Goal: Information Seeking & Learning: Get advice/opinions

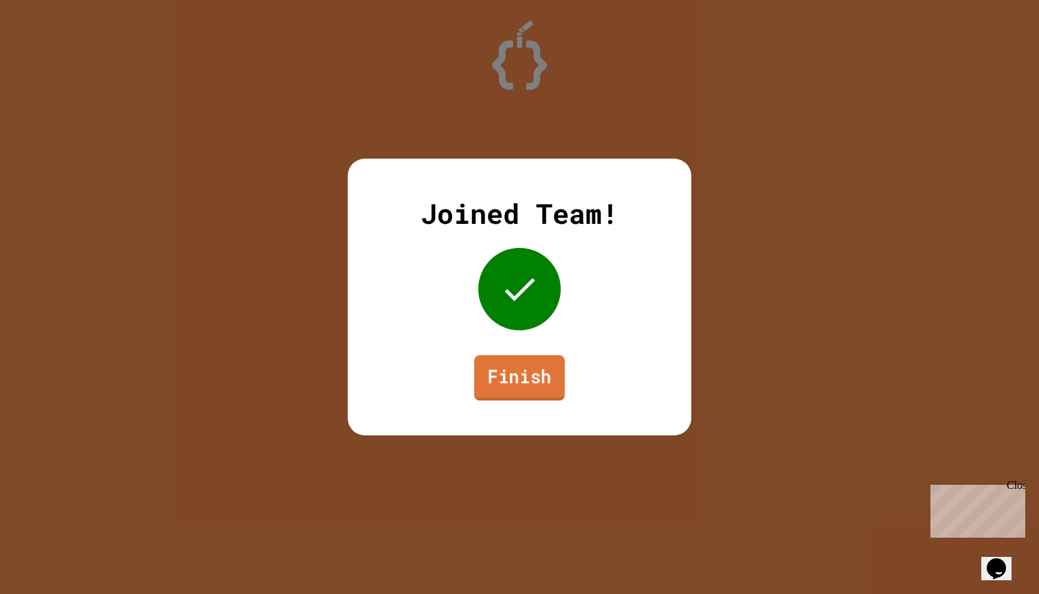
click at [479, 359] on link "Finish" at bounding box center [519, 377] width 91 height 45
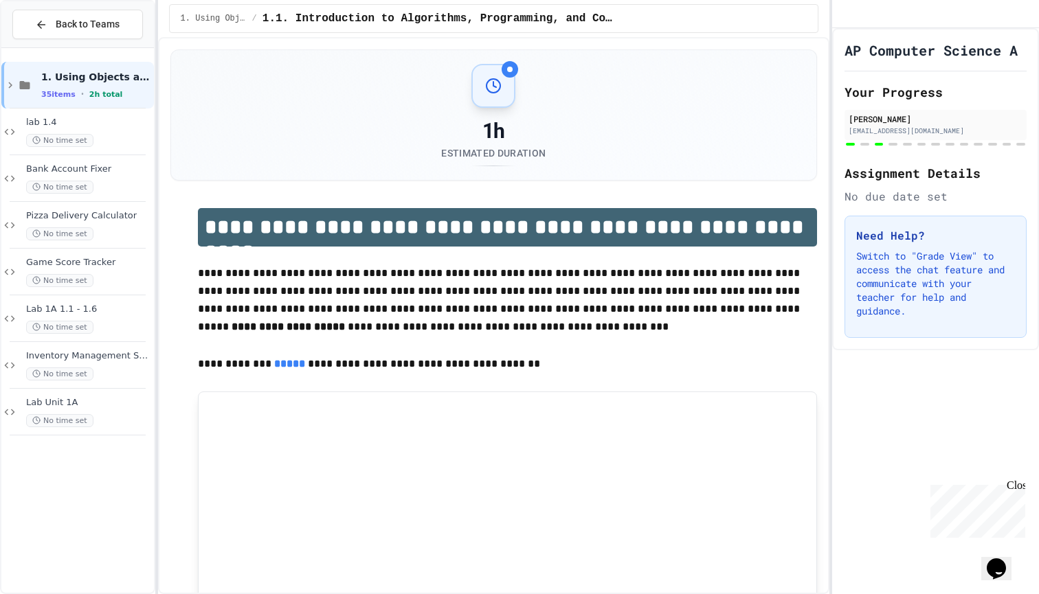
scroll to position [38, 0]
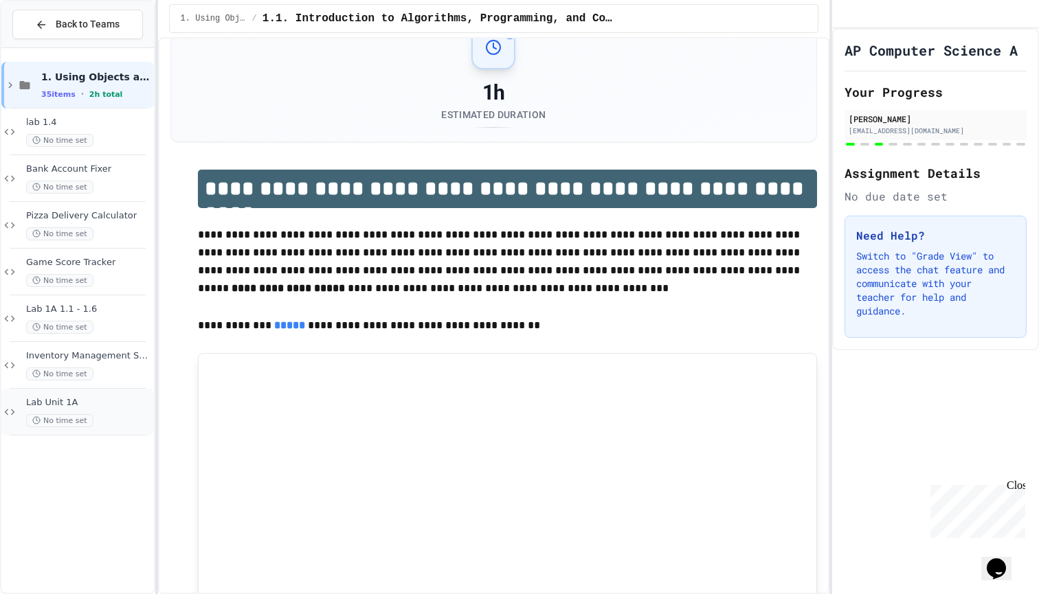
click at [82, 398] on span "Lab Unit 1A" at bounding box center [88, 403] width 125 height 12
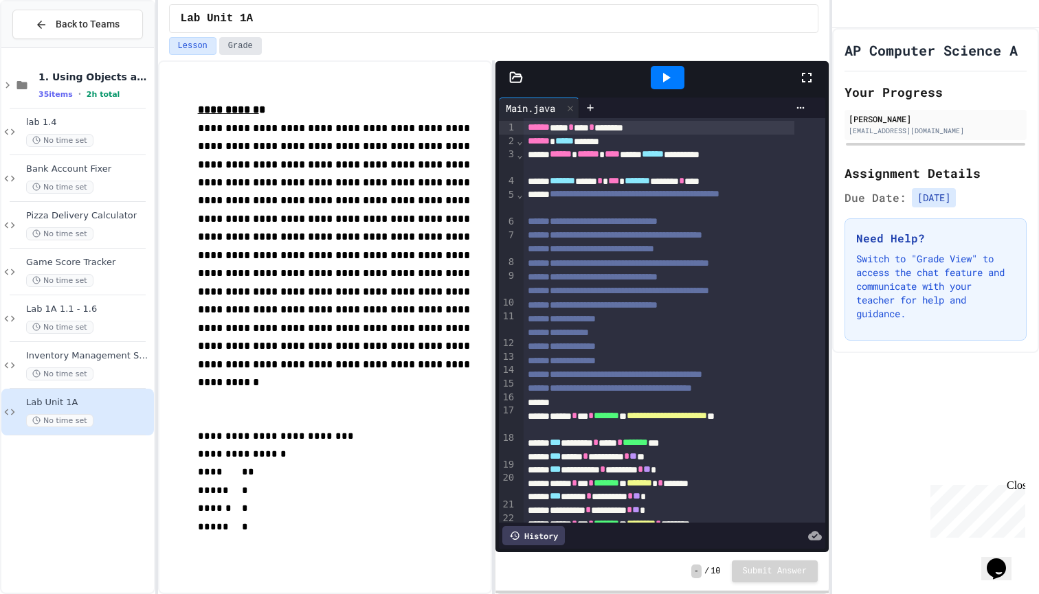
click at [238, 50] on button "Grade" at bounding box center [240, 46] width 43 height 18
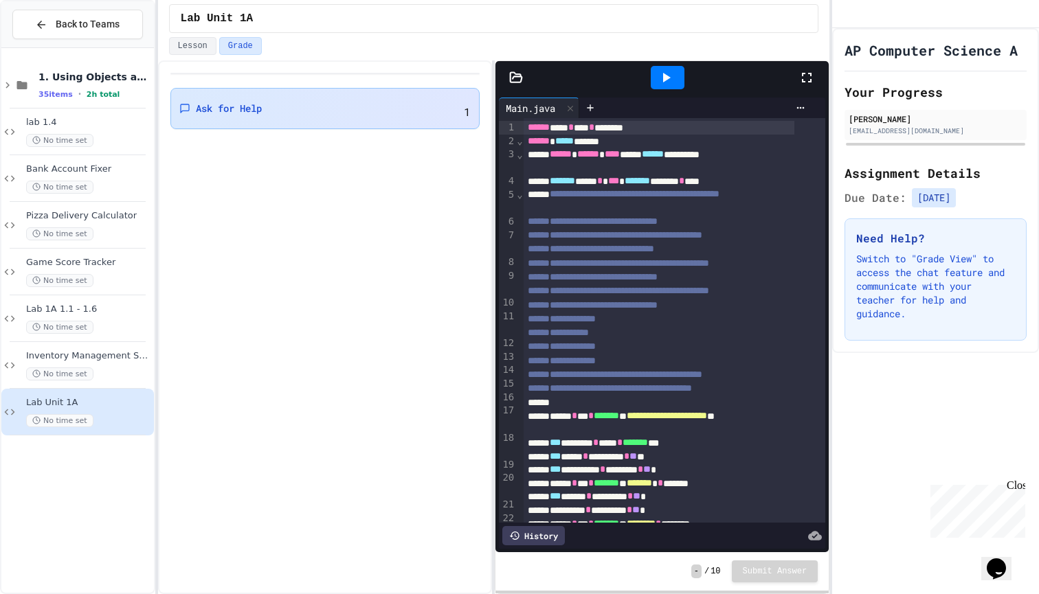
click at [228, 113] on div "Ask for Help 1" at bounding box center [325, 108] width 310 height 41
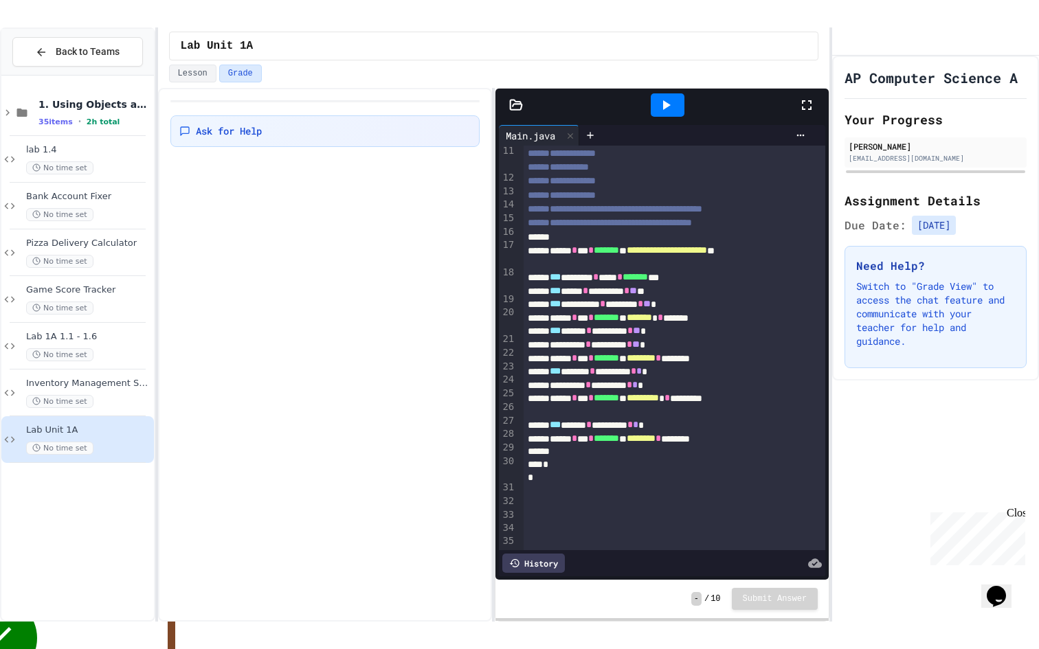
scroll to position [214, 0]
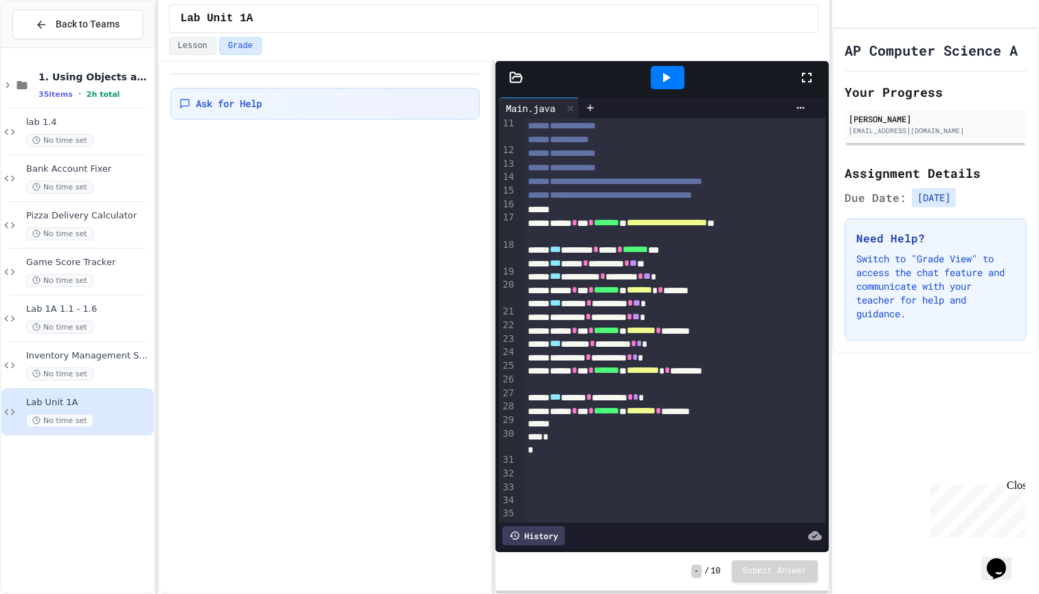
click at [809, 66] on div at bounding box center [813, 77] width 30 height 37
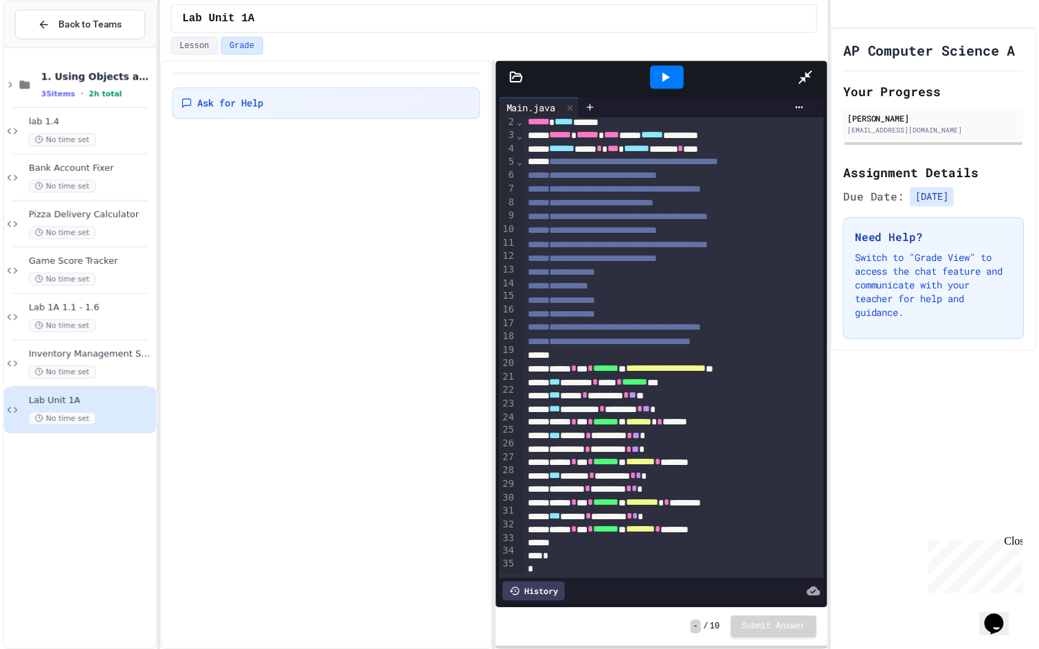
scroll to position [0, 0]
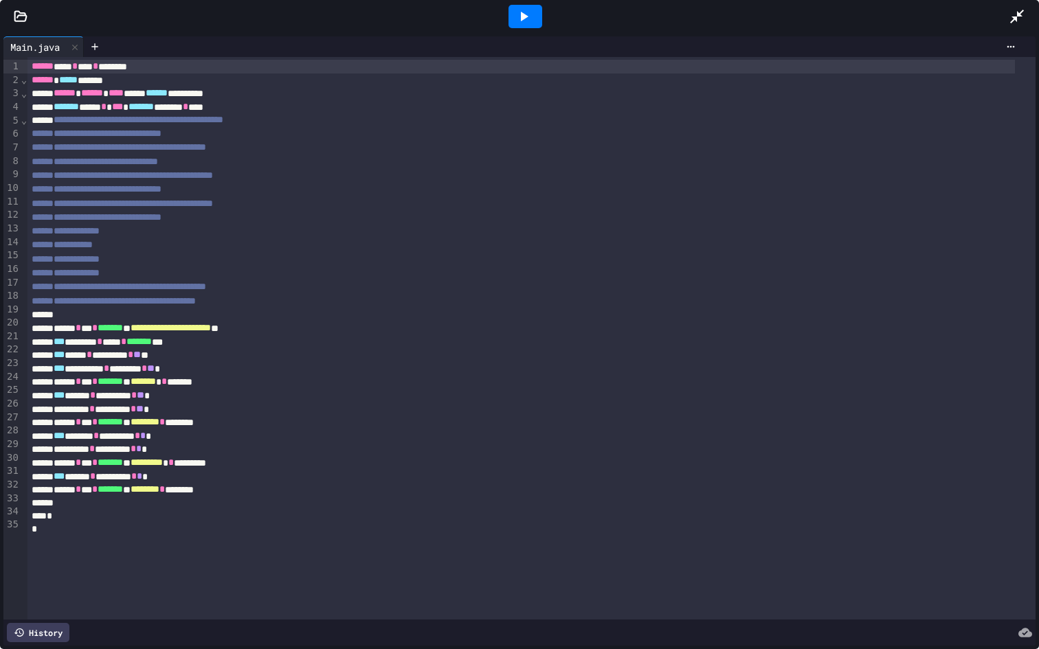
click at [516, 20] on icon at bounding box center [523, 16] width 16 height 16
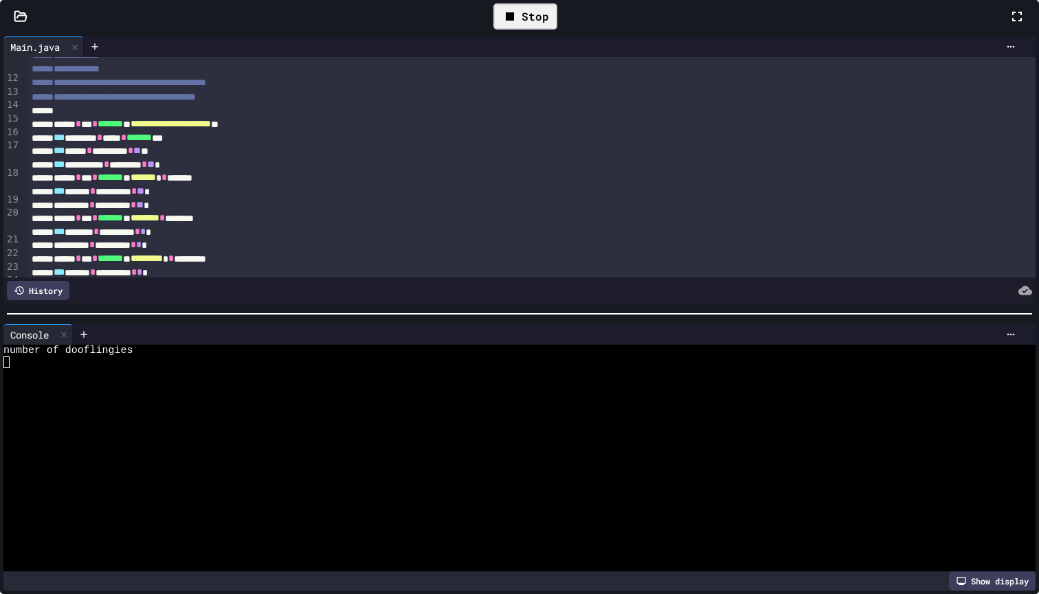
scroll to position [271, 0]
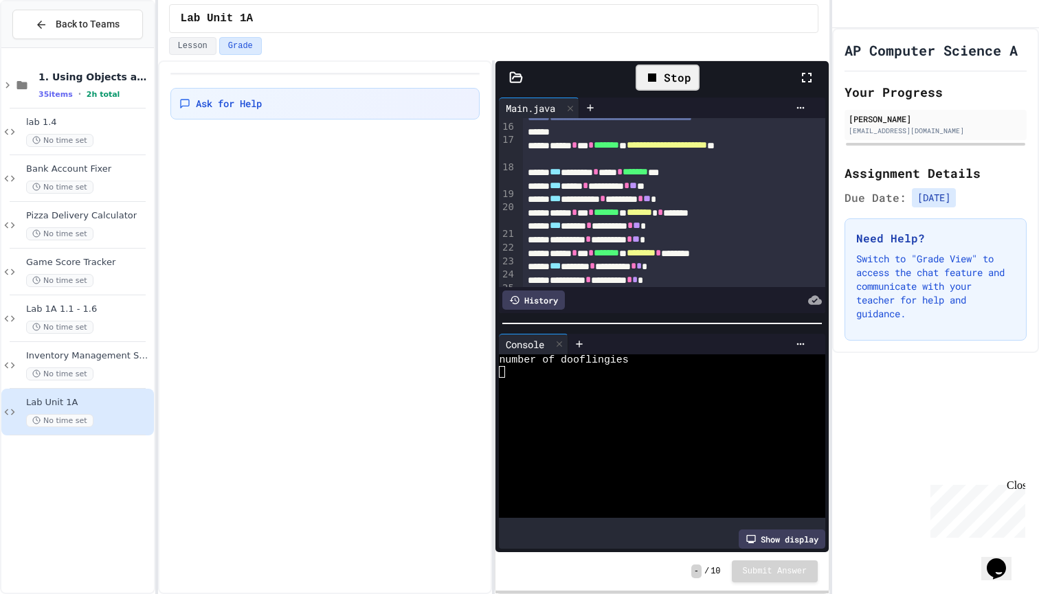
click at [327, 3] on div "Lab Unit 1A" at bounding box center [494, 18] width 672 height 37
